Goal: Find specific page/section: Find specific page/section

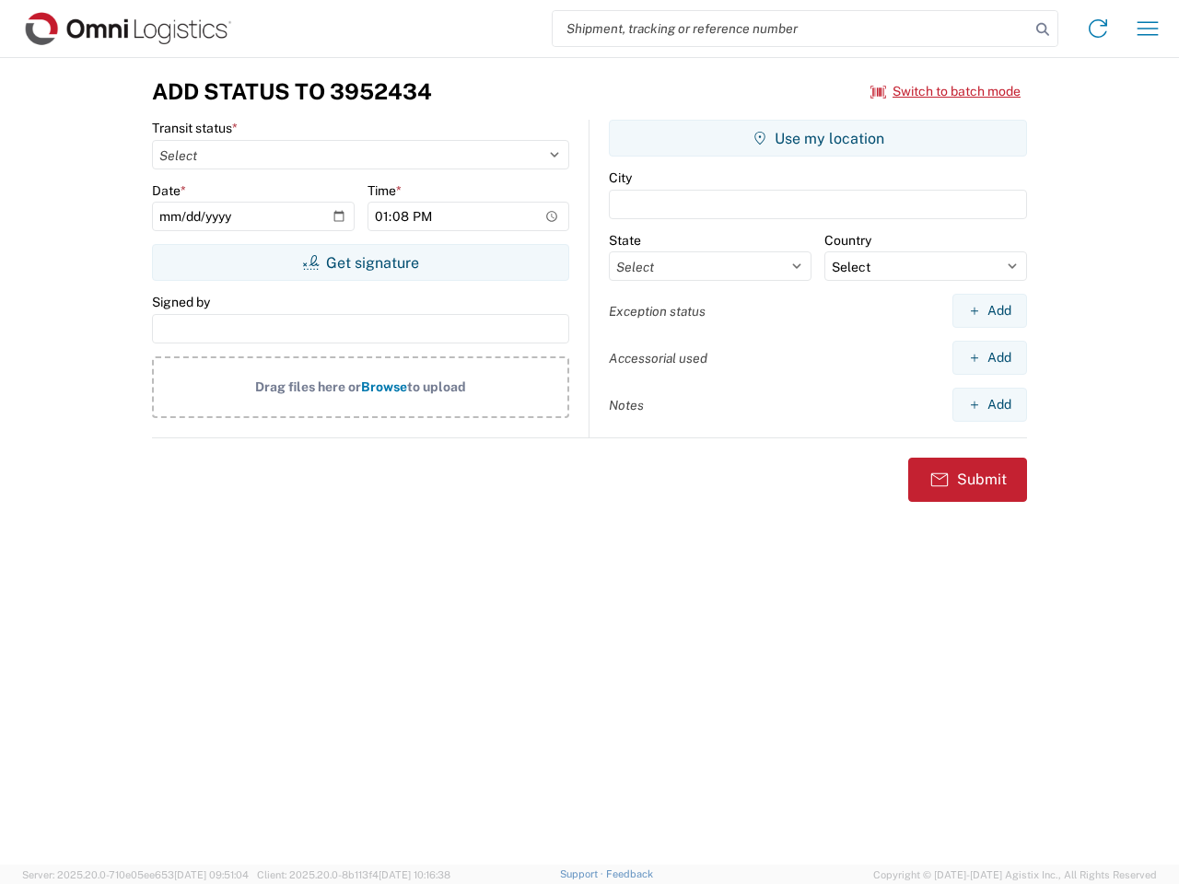
click at [791, 29] on input "search" at bounding box center [791, 28] width 477 height 35
click at [1043, 29] on icon at bounding box center [1043, 30] width 26 height 26
click at [1098, 29] on icon at bounding box center [1097, 28] width 29 height 29
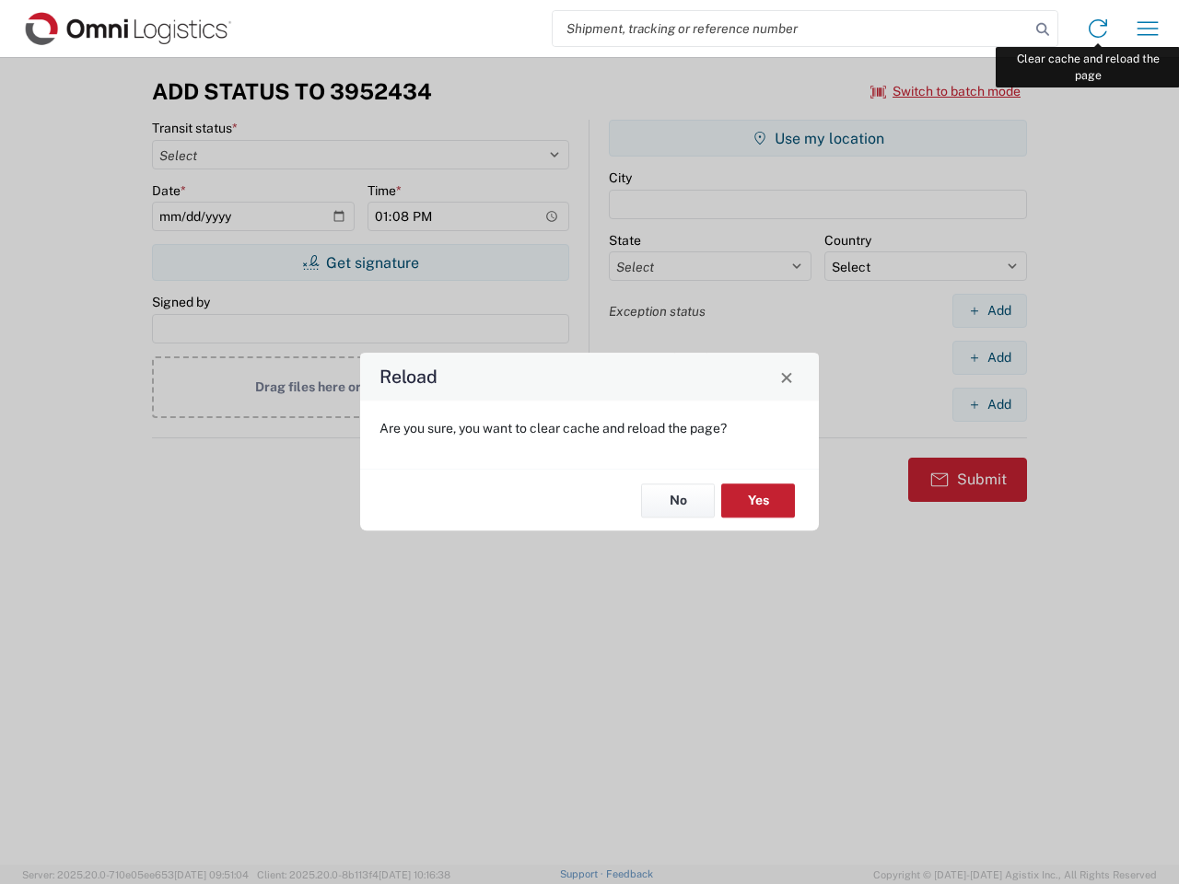
click at [1148, 29] on div "Reload Are you sure, you want to clear cache and reload the page? No Yes" at bounding box center [589, 442] width 1179 height 884
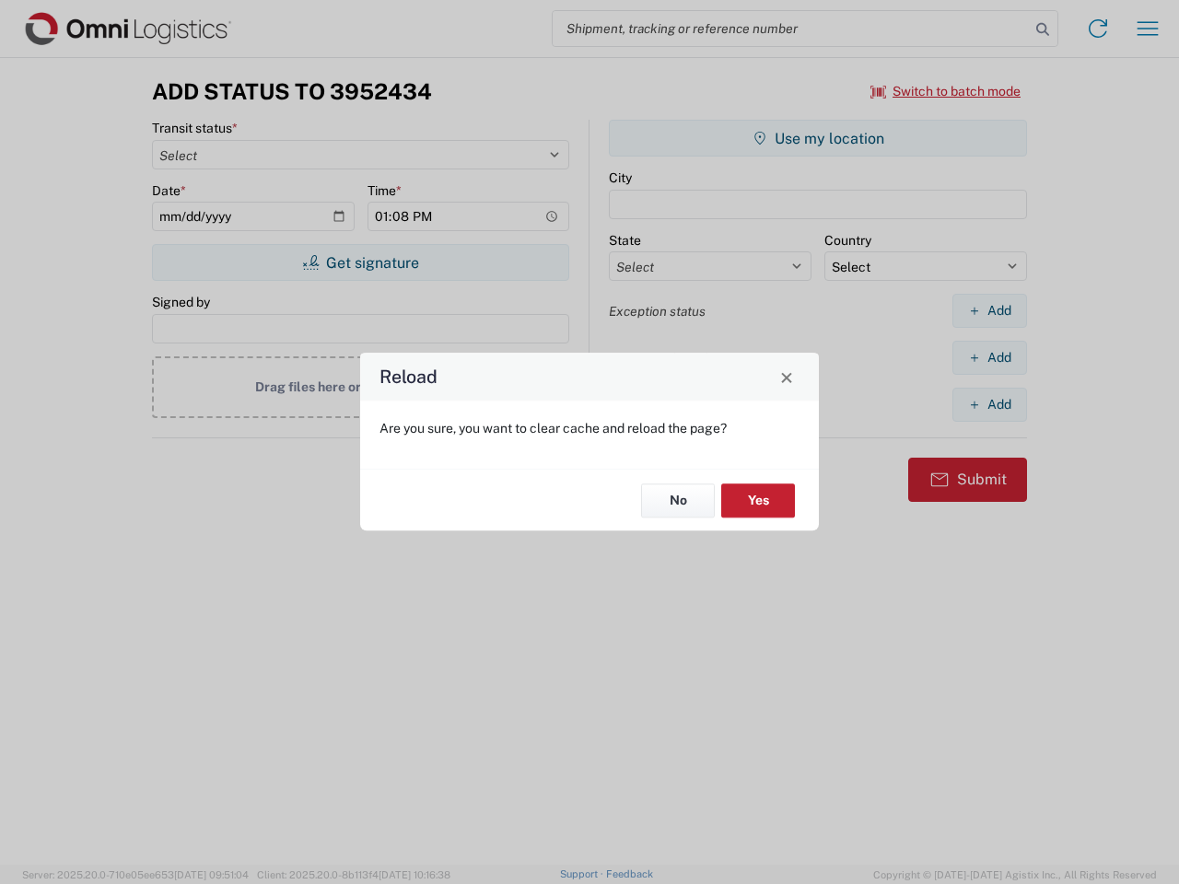
click at [946, 91] on div "Reload Are you sure, you want to clear cache and reload the page? No Yes" at bounding box center [589, 442] width 1179 height 884
click at [360, 263] on div "Reload Are you sure, you want to clear cache and reload the page? No Yes" at bounding box center [589, 442] width 1179 height 884
click at [818, 138] on div "Reload Are you sure, you want to clear cache and reload the page? No Yes" at bounding box center [589, 442] width 1179 height 884
click at [989, 310] on div "Reload Are you sure, you want to clear cache and reload the page? No Yes" at bounding box center [589, 442] width 1179 height 884
click at [989, 357] on div "Reload Are you sure, you want to clear cache and reload the page? No Yes" at bounding box center [589, 442] width 1179 height 884
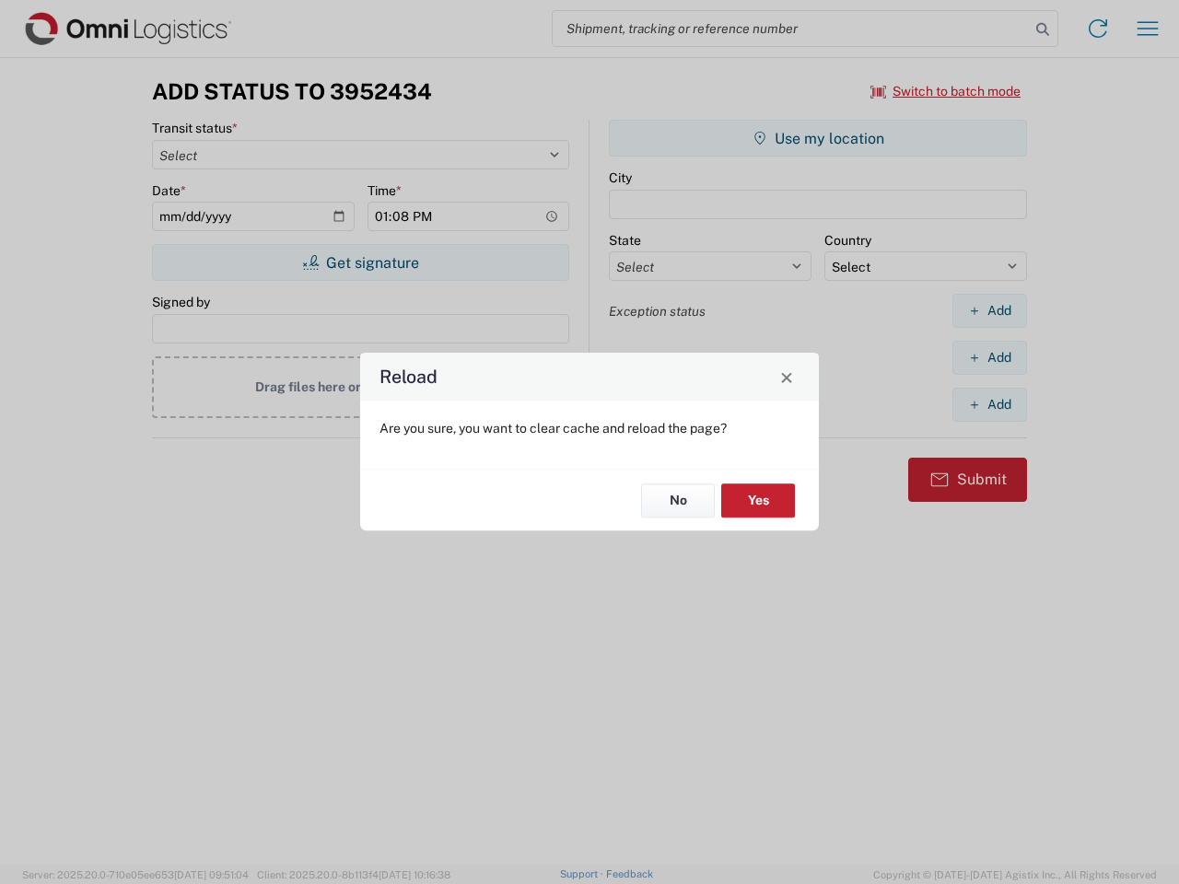
click at [989, 404] on div "Reload Are you sure, you want to clear cache and reload the page? No Yes" at bounding box center [589, 442] width 1179 height 884
